Goal: Transaction & Acquisition: Purchase product/service

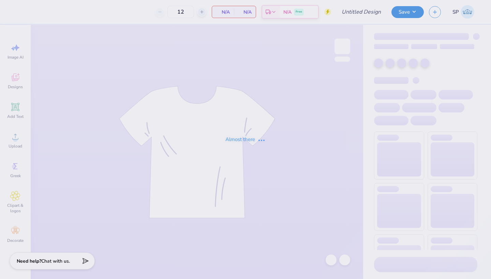
type input "Theta Phi Sweatsuit Sweatshirt F25#1"
type input "50"
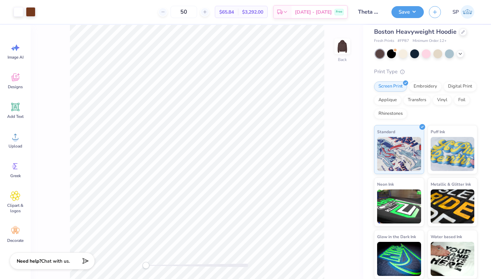
scroll to position [17, 0]
click at [460, 55] on icon at bounding box center [460, 53] width 5 height 5
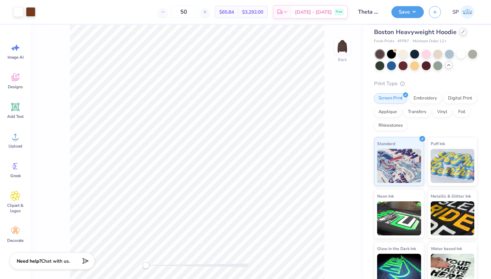
click at [463, 32] on icon at bounding box center [463, 31] width 3 height 3
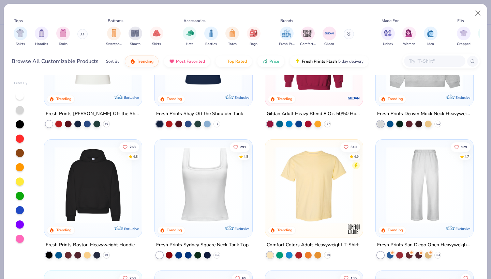
scroll to position [76, 0]
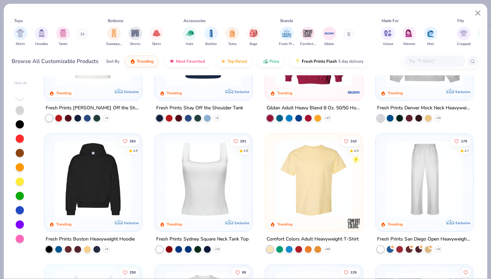
click at [107, 196] on img at bounding box center [93, 179] width 84 height 77
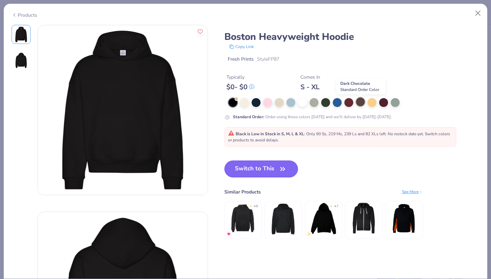
click at [360, 102] on div at bounding box center [360, 102] width 9 height 9
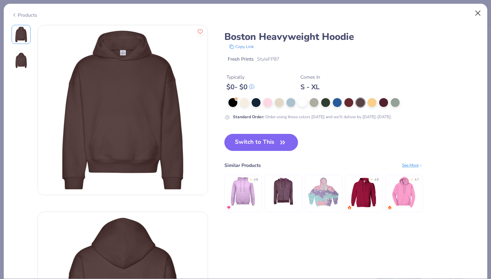
click at [475, 14] on button "Close" at bounding box center [478, 13] width 13 height 13
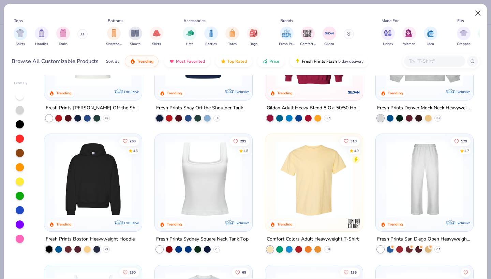
click at [478, 9] on button "Close" at bounding box center [478, 13] width 13 height 13
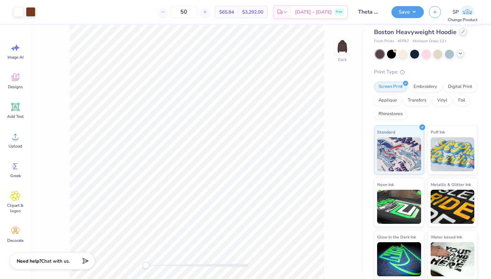
click at [464, 32] on icon at bounding box center [463, 31] width 3 height 3
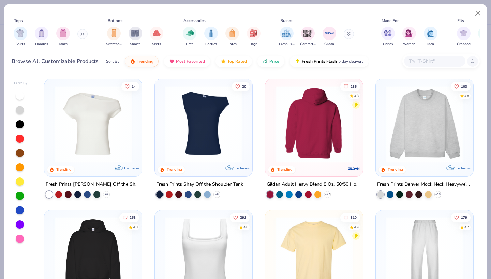
click at [272, 140] on img at bounding box center [230, 124] width 84 height 77
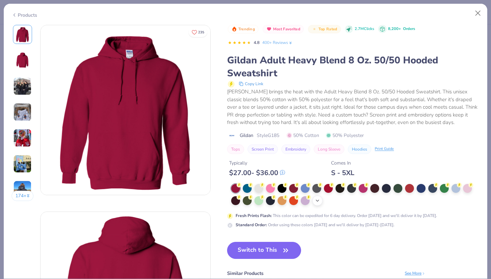
click at [320, 200] on icon at bounding box center [317, 200] width 5 height 5
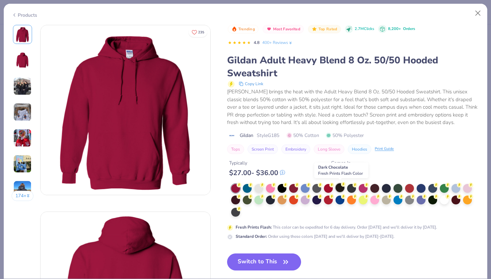
click at [338, 186] on div at bounding box center [340, 188] width 9 height 9
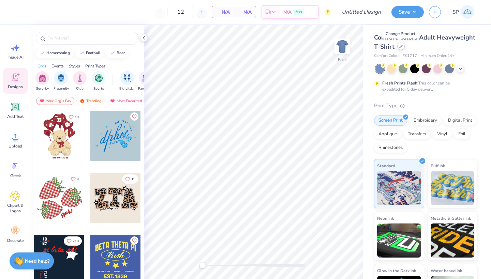
click at [397, 47] on div at bounding box center [401, 47] width 8 height 8
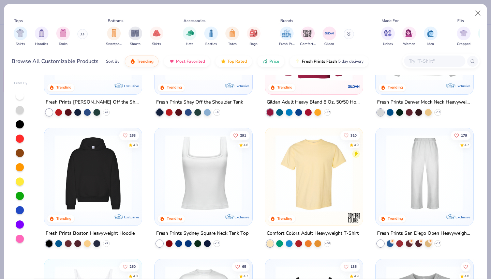
scroll to position [96, 0]
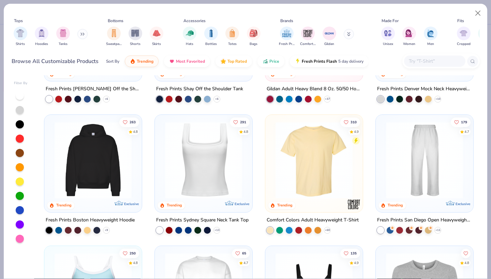
click at [97, 193] on img at bounding box center [93, 160] width 84 height 77
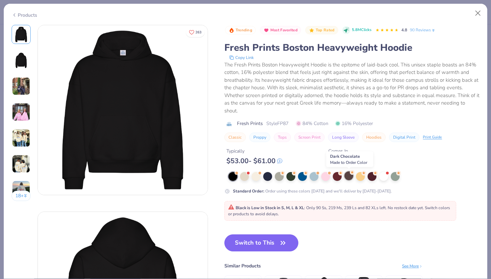
click at [351, 176] on div at bounding box center [349, 176] width 9 height 9
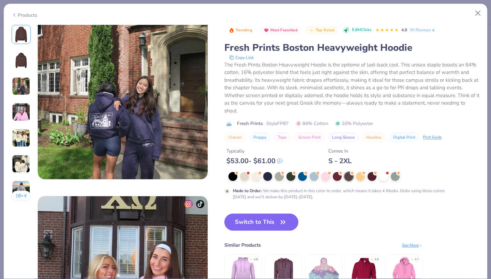
scroll to position [390, 0]
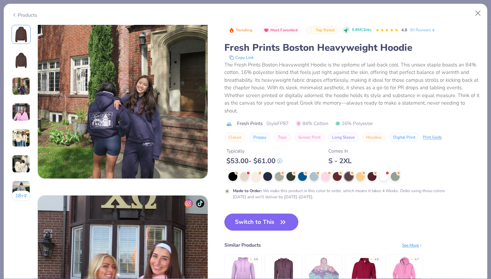
click at [128, 118] on img at bounding box center [123, 94] width 170 height 170
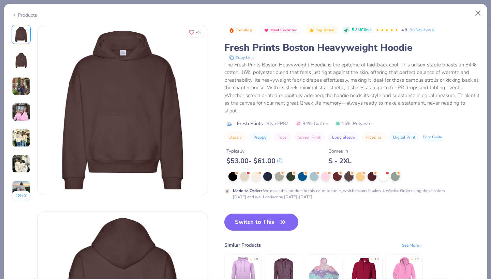
scroll to position [0, 0]
click at [478, 15] on button "Close" at bounding box center [478, 13] width 13 height 13
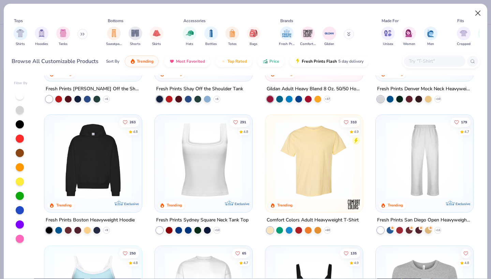
click at [480, 11] on button "Close" at bounding box center [478, 13] width 13 height 13
